Goal: Check status: Check status

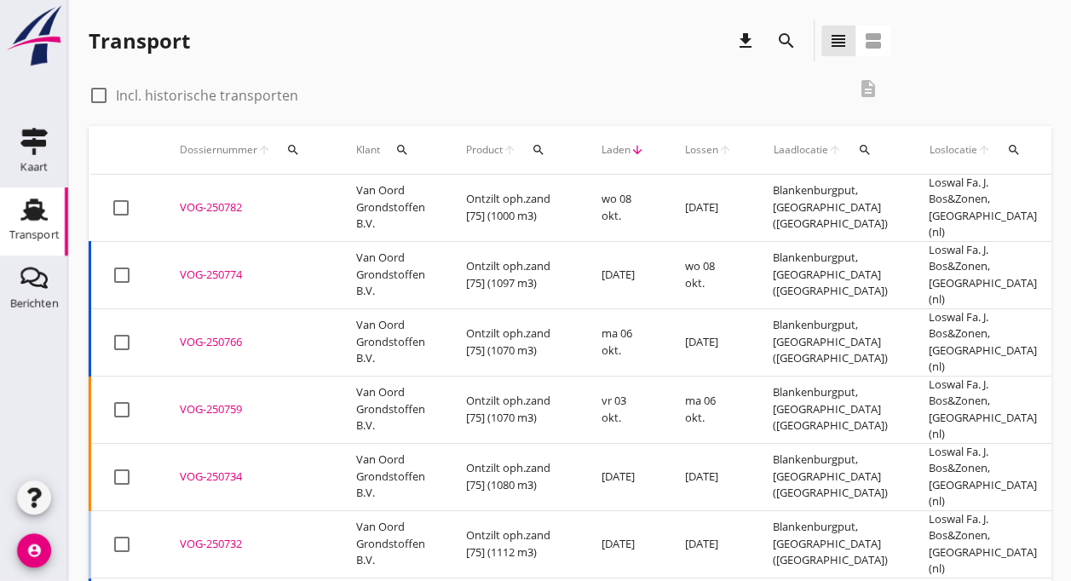
click at [419, 204] on td "Van Oord Grondstoffen B.V." at bounding box center [391, 208] width 110 height 67
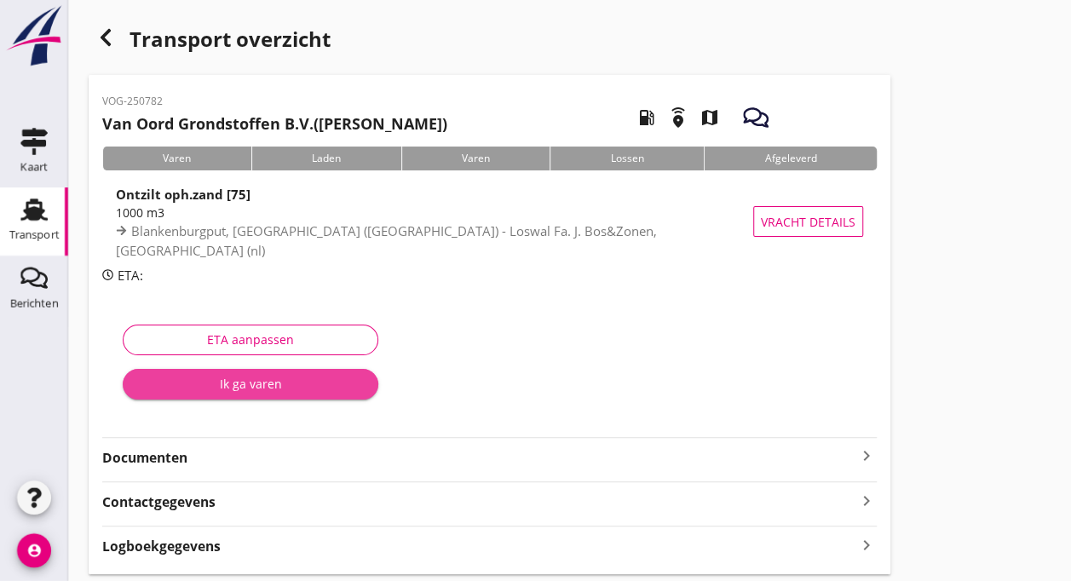
click at [219, 379] on div "Ik ga varen" at bounding box center [250, 384] width 228 height 18
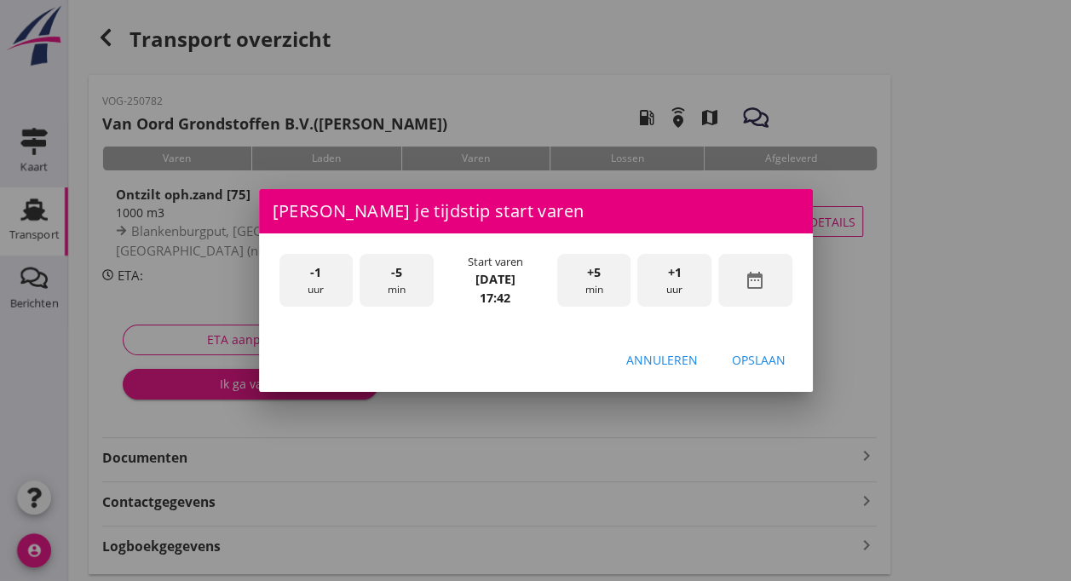
click at [44, 345] on div at bounding box center [535, 290] width 1071 height 581
click at [658, 359] on div "Annuleren" at bounding box center [662, 360] width 72 height 18
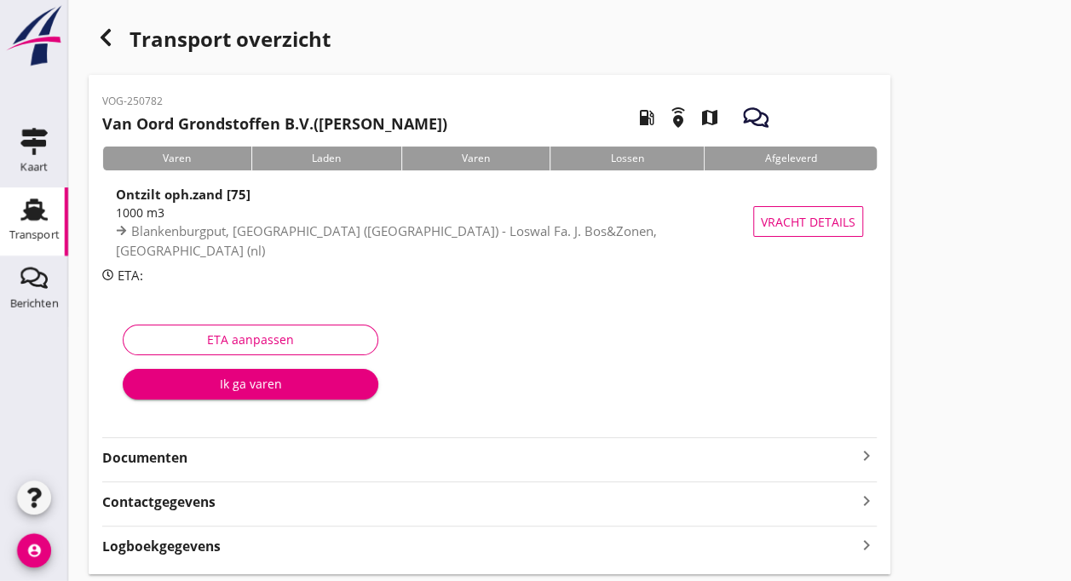
click at [9, 212] on link "Transport Transport" at bounding box center [34, 221] width 68 height 68
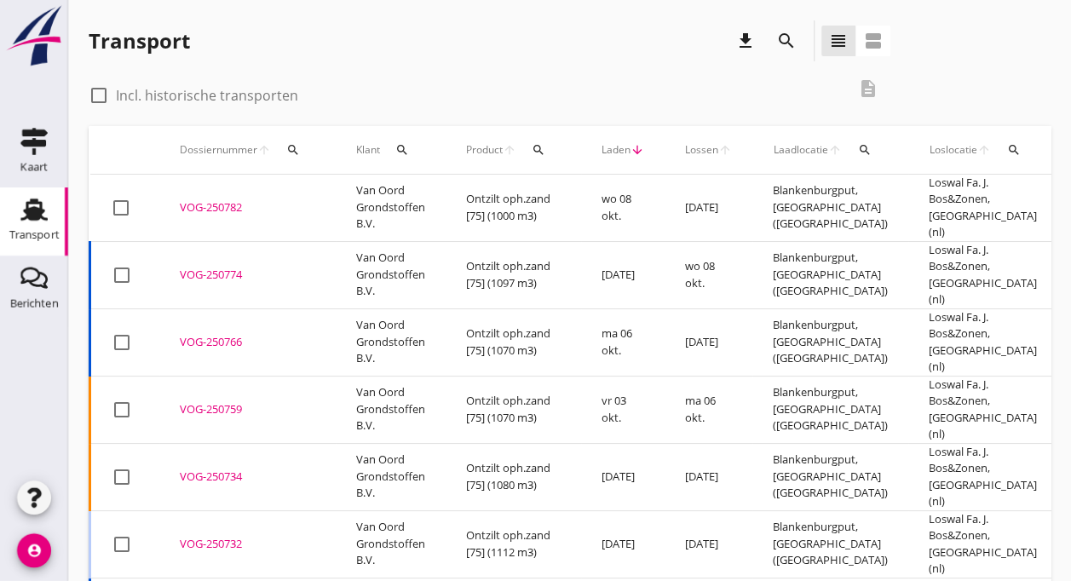
click at [542, 198] on td "Ontzilt oph.zand [75] (1000 m3)" at bounding box center [513, 208] width 135 height 67
click at [263, 267] on div "VOG-250774" at bounding box center [247, 275] width 135 height 17
click at [351, 203] on td "Van Oord Grondstoffen B.V." at bounding box center [391, 208] width 110 height 67
click at [390, 261] on td "Van Oord Grondstoffen B.V." at bounding box center [391, 274] width 110 height 67
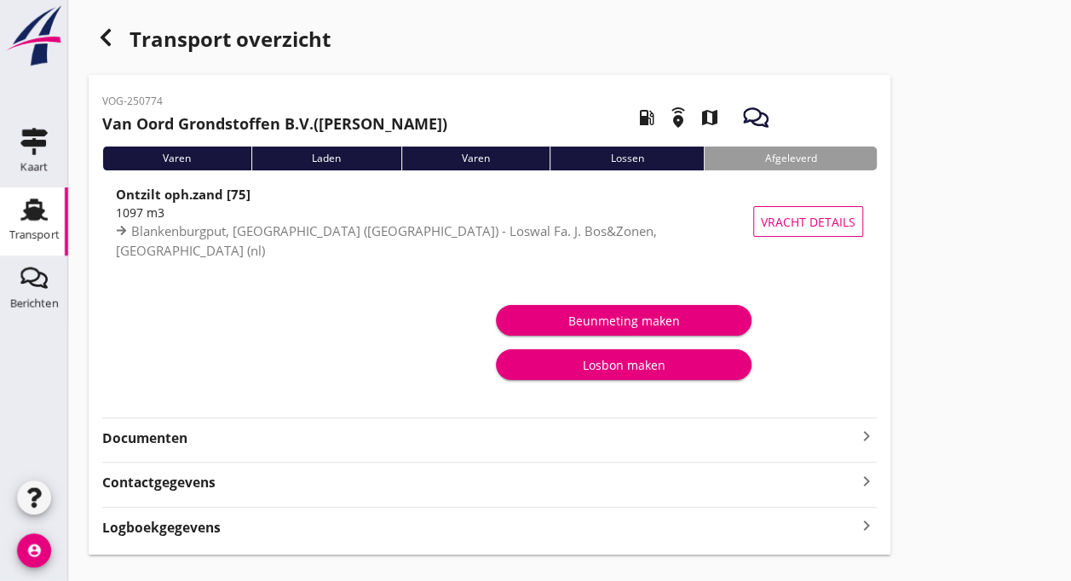
click at [193, 147] on div "Varen" at bounding box center [176, 159] width 149 height 24
click at [25, 221] on icon "Transport" at bounding box center [33, 209] width 27 height 27
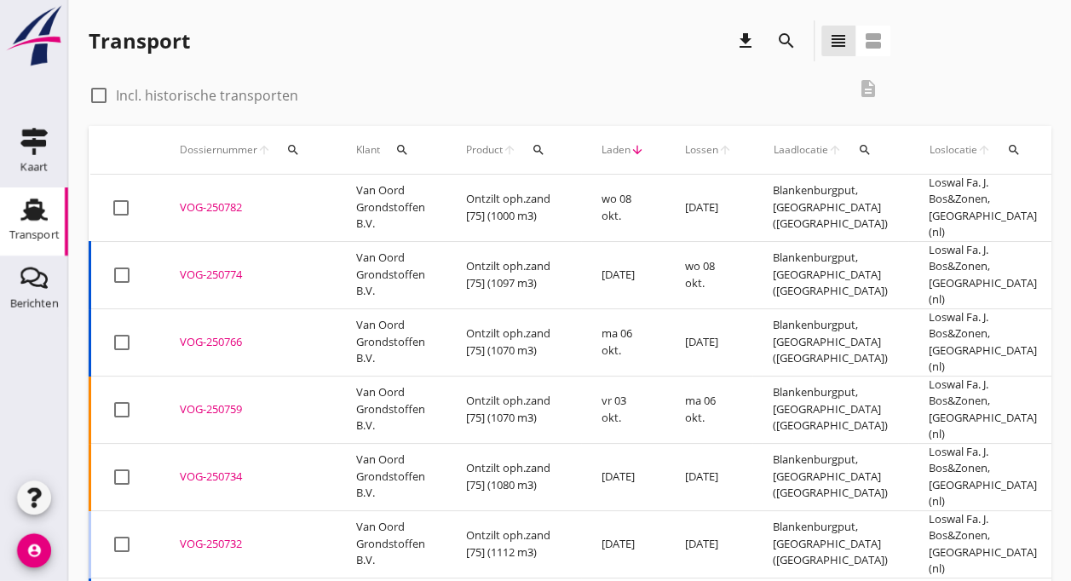
click at [271, 199] on div "VOG-250782" at bounding box center [247, 207] width 135 height 17
